Goal: Task Accomplishment & Management: Manage account settings

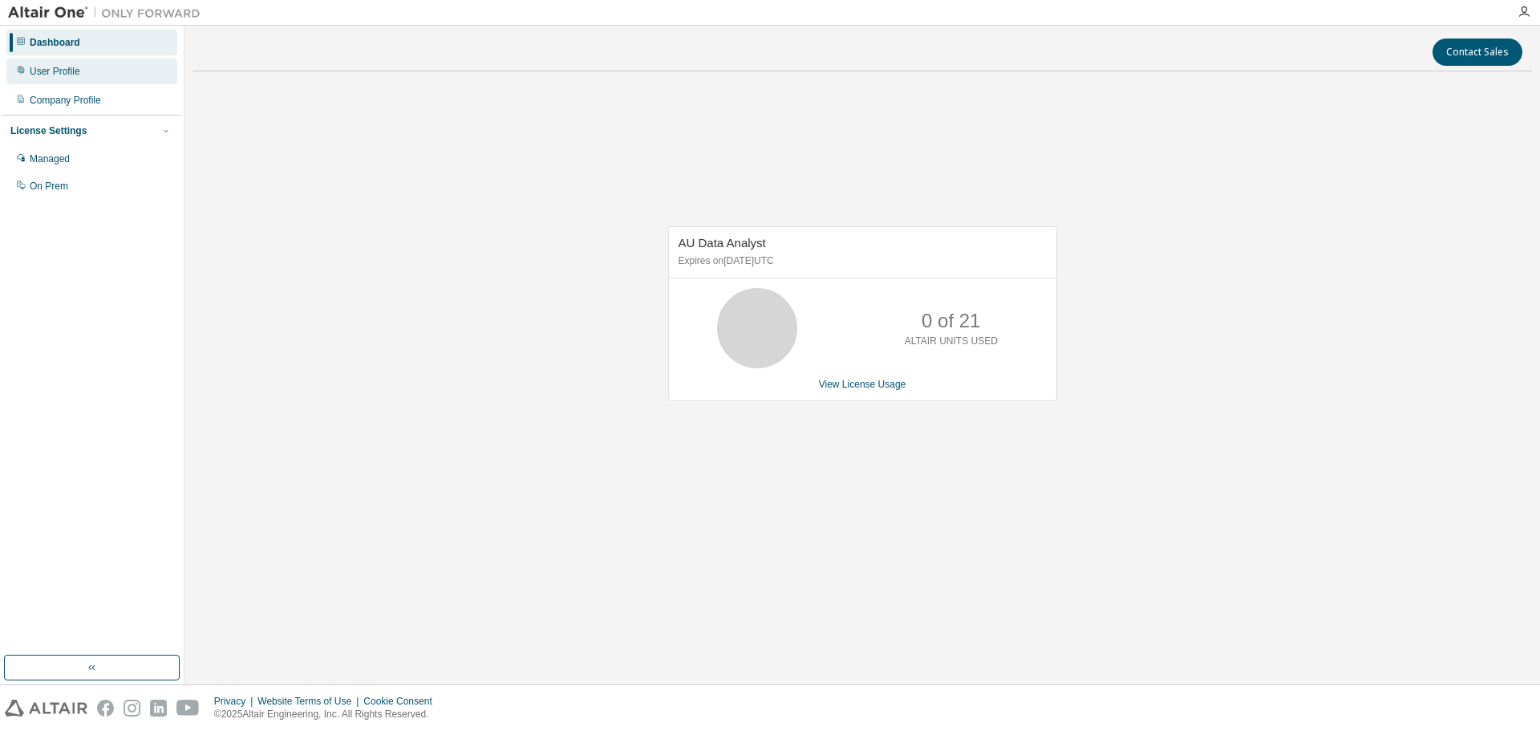
click at [93, 75] on div "User Profile" at bounding box center [91, 72] width 171 height 26
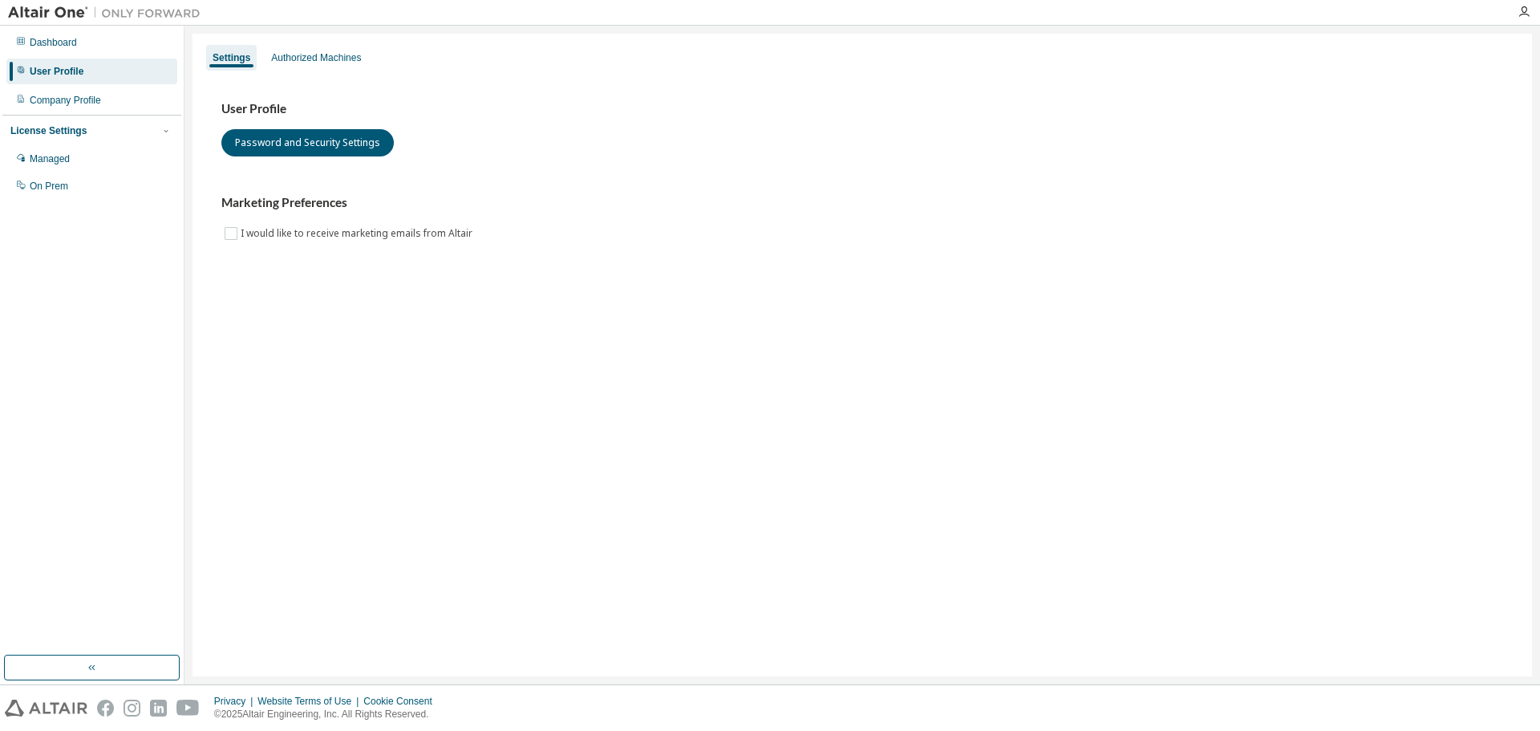
click at [223, 51] on div "Settings" at bounding box center [231, 58] width 51 height 26
click at [555, 625] on div "Settings Authorized Machines User Profile Password and Security Settings Market…" at bounding box center [861, 355] width 1339 height 642
click at [228, 449] on div "Settings Authorized Machines User Profile Password and Security Settings Market…" at bounding box center [861, 355] width 1339 height 642
click at [298, 59] on div "Authorized Machines" at bounding box center [316, 57] width 90 height 13
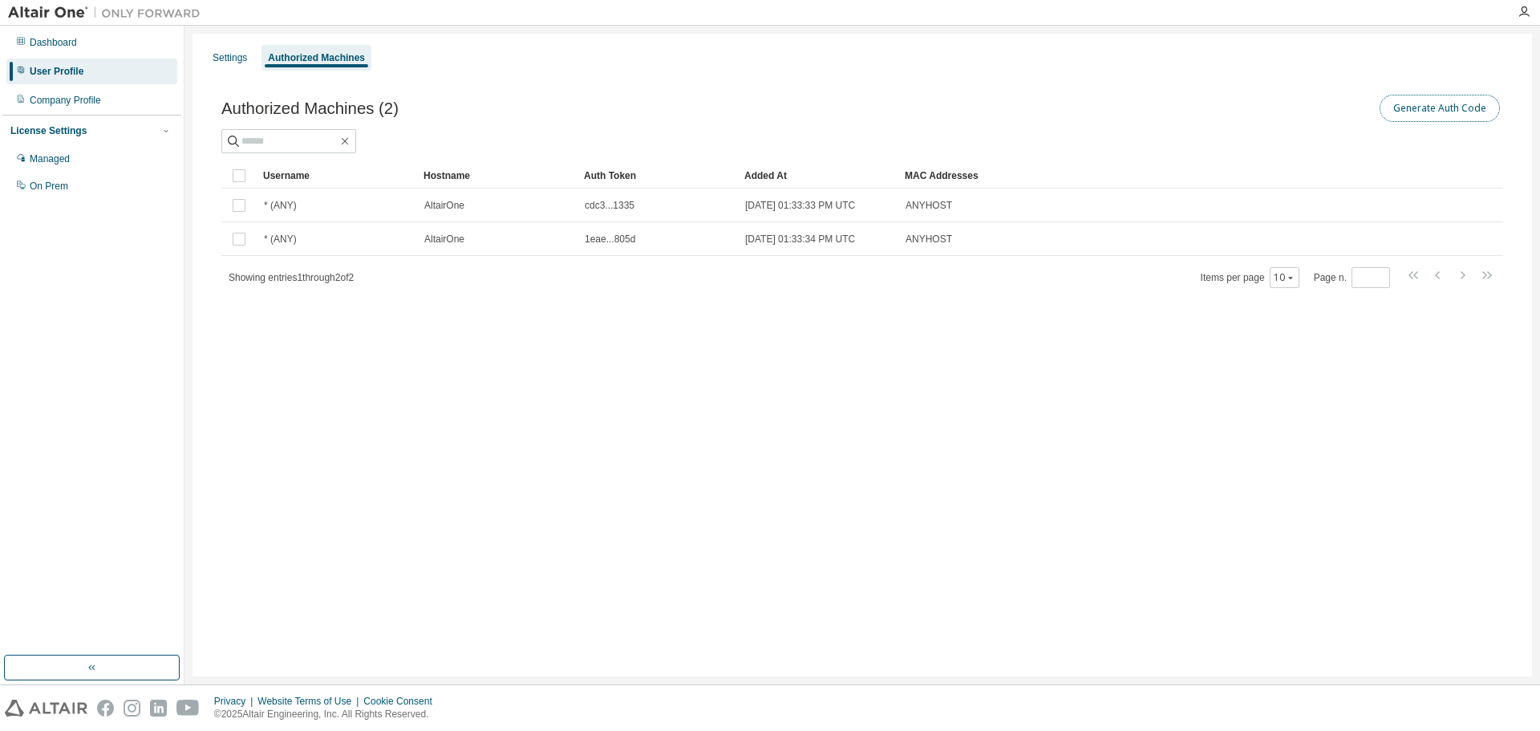
click at [1423, 112] on button "Generate Auth Code" at bounding box center [1439, 108] width 120 height 27
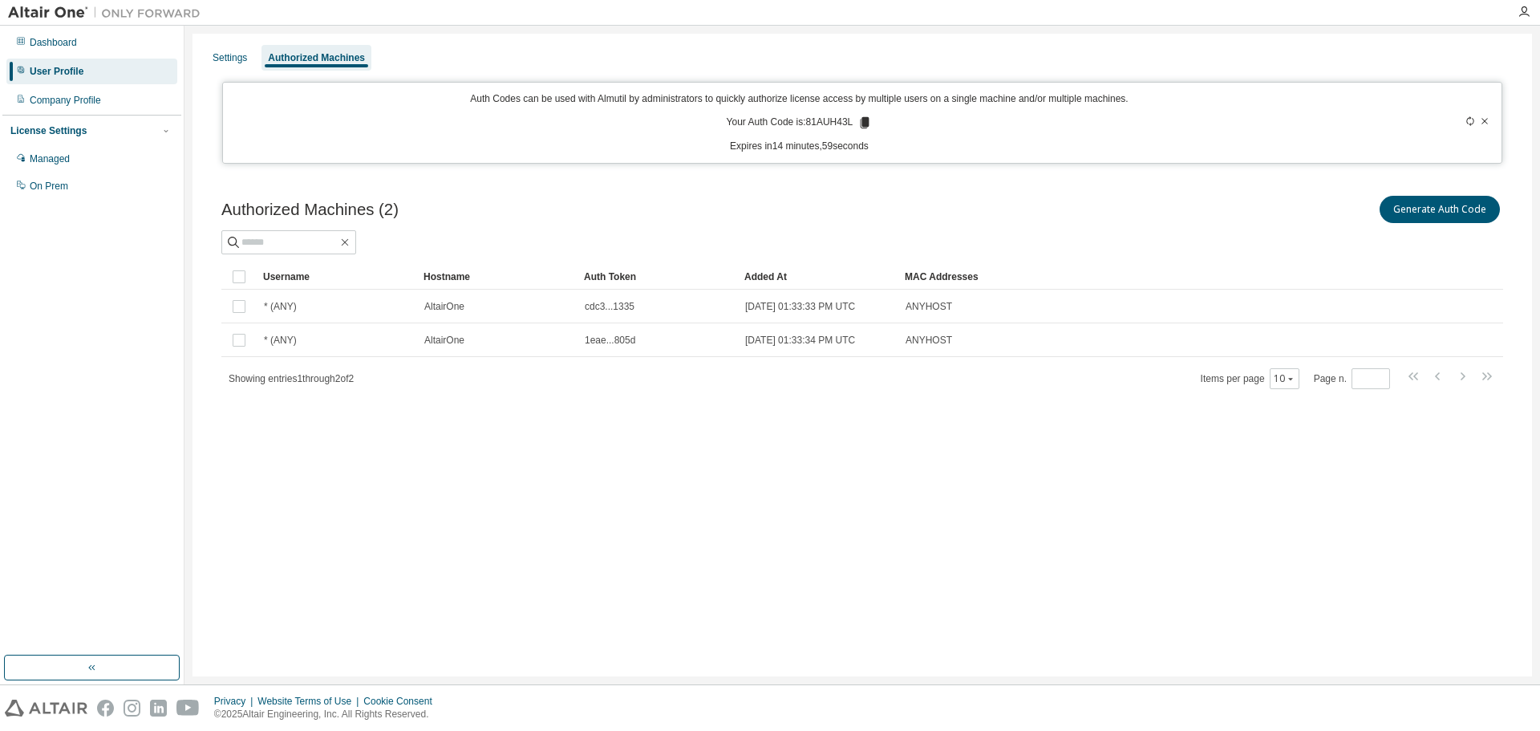
click at [832, 122] on p "Your Auth Code is: 81AUH43L" at bounding box center [800, 122] width 146 height 14
copy p "81AUH43L"
click at [840, 508] on div "Settings Authorized Machines Auth Codes can be used with Almutil by administrat…" at bounding box center [861, 355] width 1339 height 642
click at [872, 536] on div "Settings Authorized Machines Auth Codes can be used with Almutil by administrat…" at bounding box center [861, 355] width 1339 height 642
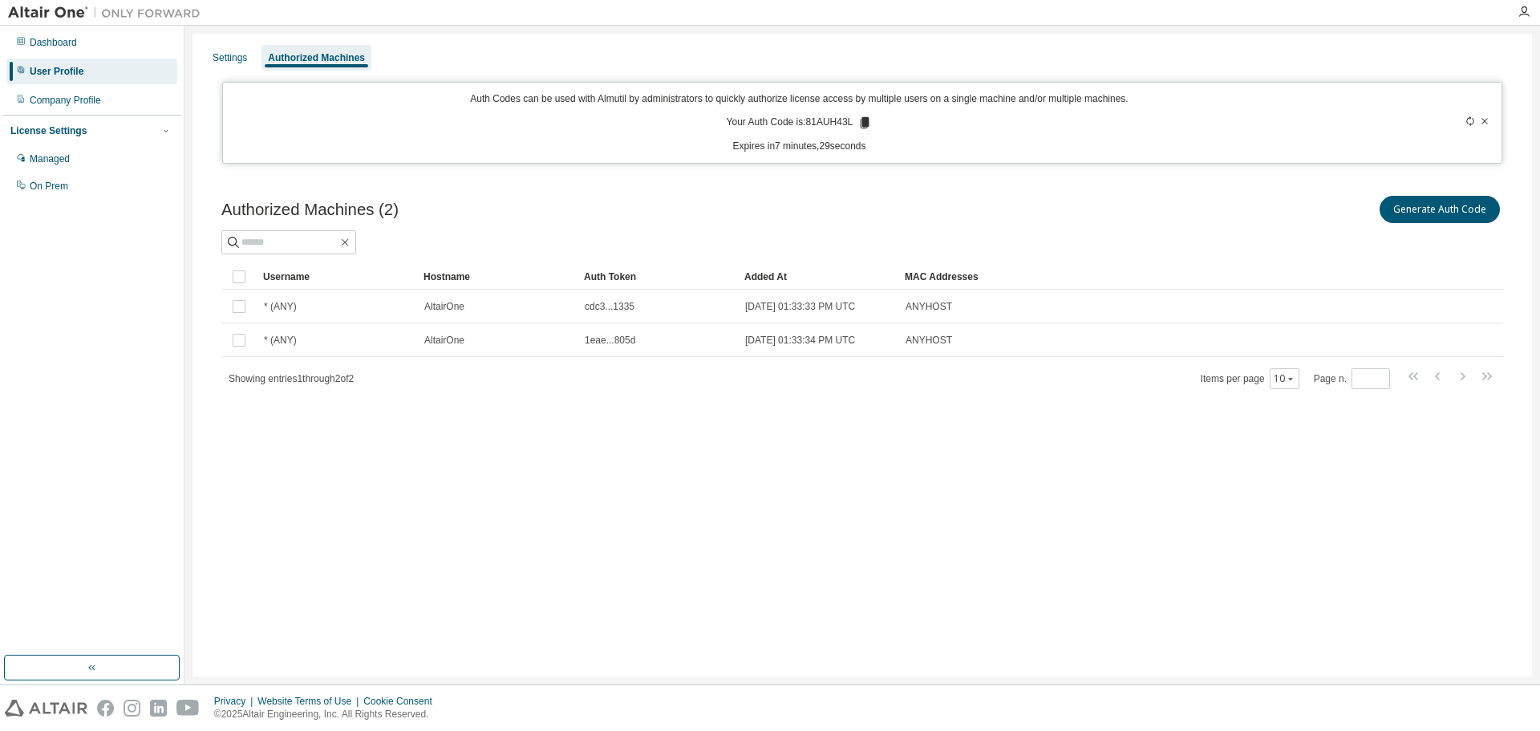
click at [576, 479] on div "Settings Authorized Machines Auth Codes can be used with Almutil by administrat…" at bounding box center [861, 355] width 1339 height 642
click at [309, 241] on input "text" at bounding box center [289, 242] width 96 height 16
click at [627, 397] on div "Authorized Machines (2) Generate Auth Code Clear Load Save Save As Field Operat…" at bounding box center [862, 302] width 1320 height 258
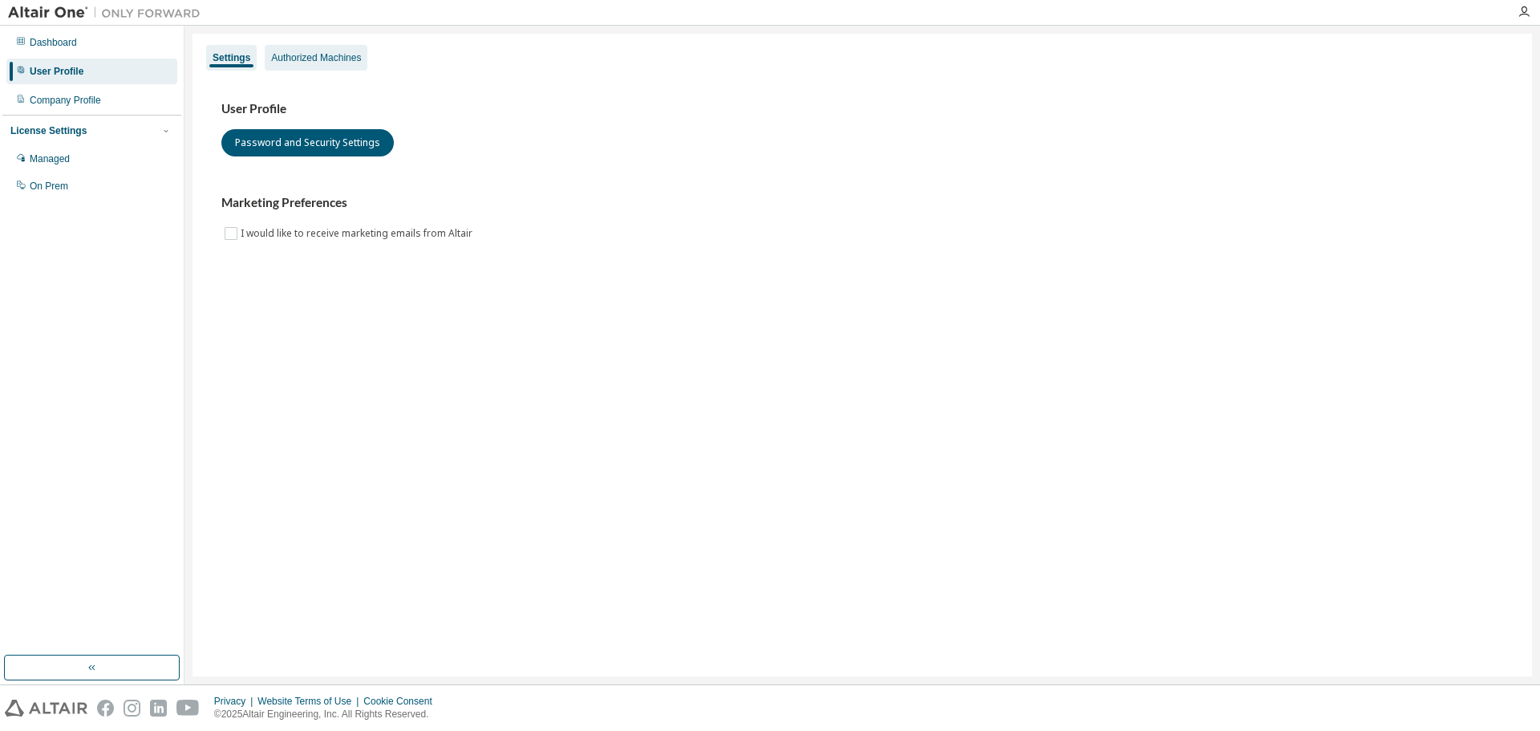
click at [319, 59] on div "Authorized Machines" at bounding box center [316, 57] width 90 height 13
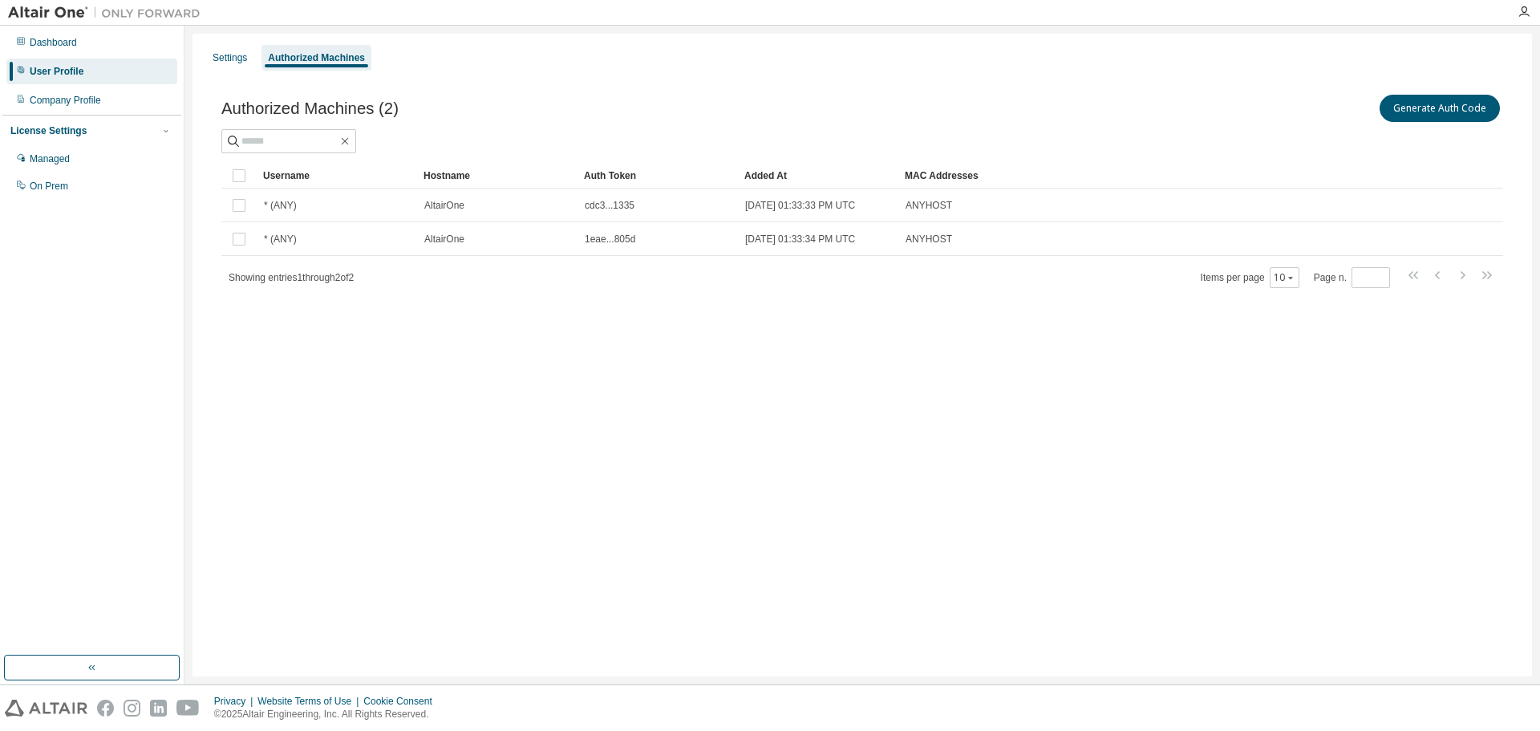
click at [415, 383] on div "Settings Authorized Machines Authorized Machines (2) Generate Auth Code Clear L…" at bounding box center [861, 355] width 1339 height 642
drag, startPoint x: 419, startPoint y: 379, endPoint x: 422, endPoint y: 370, distance: 9.1
click at [422, 375] on div "Settings Authorized Machines Authorized Machines (2) Generate Auth Code Clear L…" at bounding box center [861, 355] width 1339 height 642
drag, startPoint x: 913, startPoint y: 603, endPoint x: 503, endPoint y: 730, distance: 428.9
click at [911, 602] on div "Settings Authorized Machines Authorized Machines (2) Generate Auth Code Clear L…" at bounding box center [861, 355] width 1339 height 642
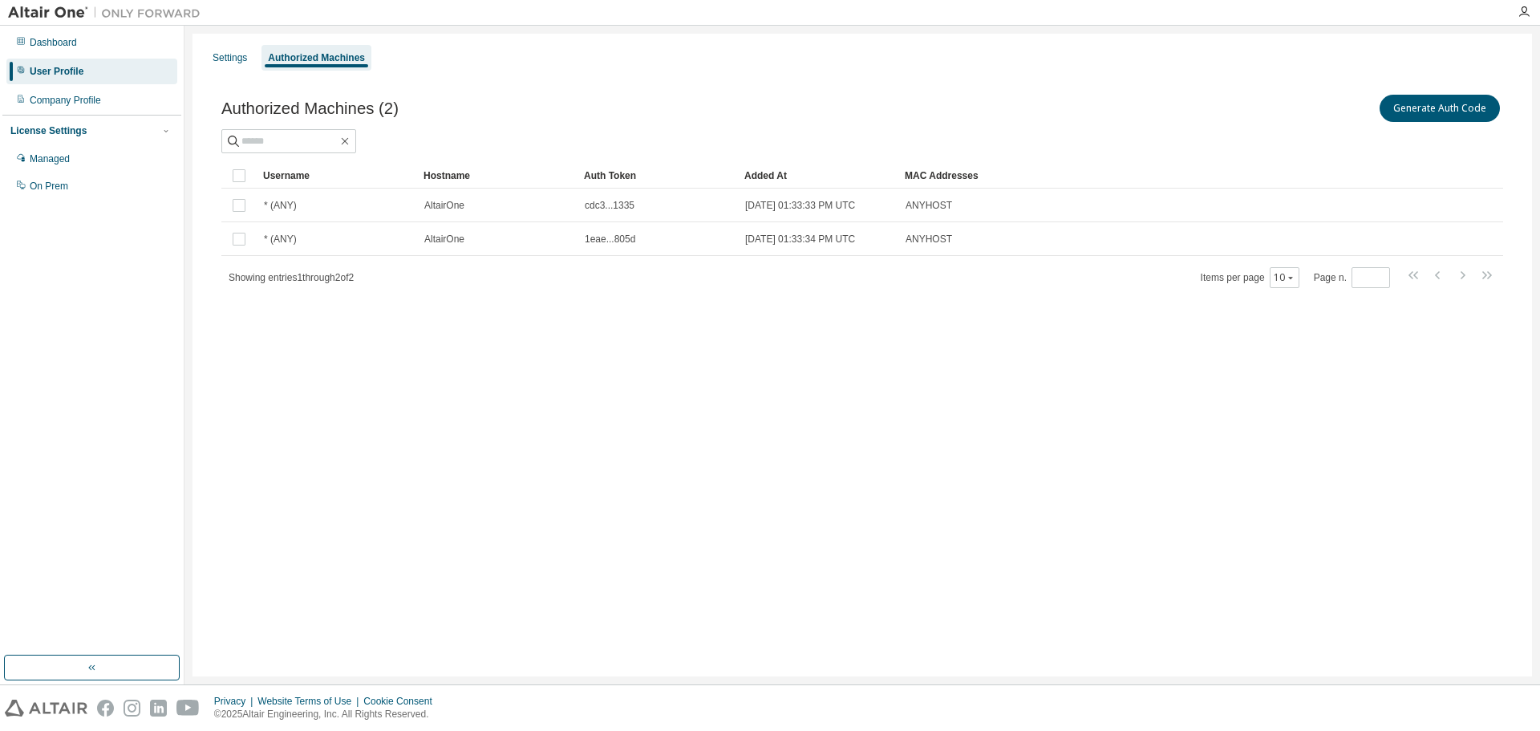
click at [486, 391] on div "Settings Authorized Machines Authorized Machines (2) Generate Auth Code Clear L…" at bounding box center [861, 355] width 1339 height 642
